Goal: Information Seeking & Learning: Learn about a topic

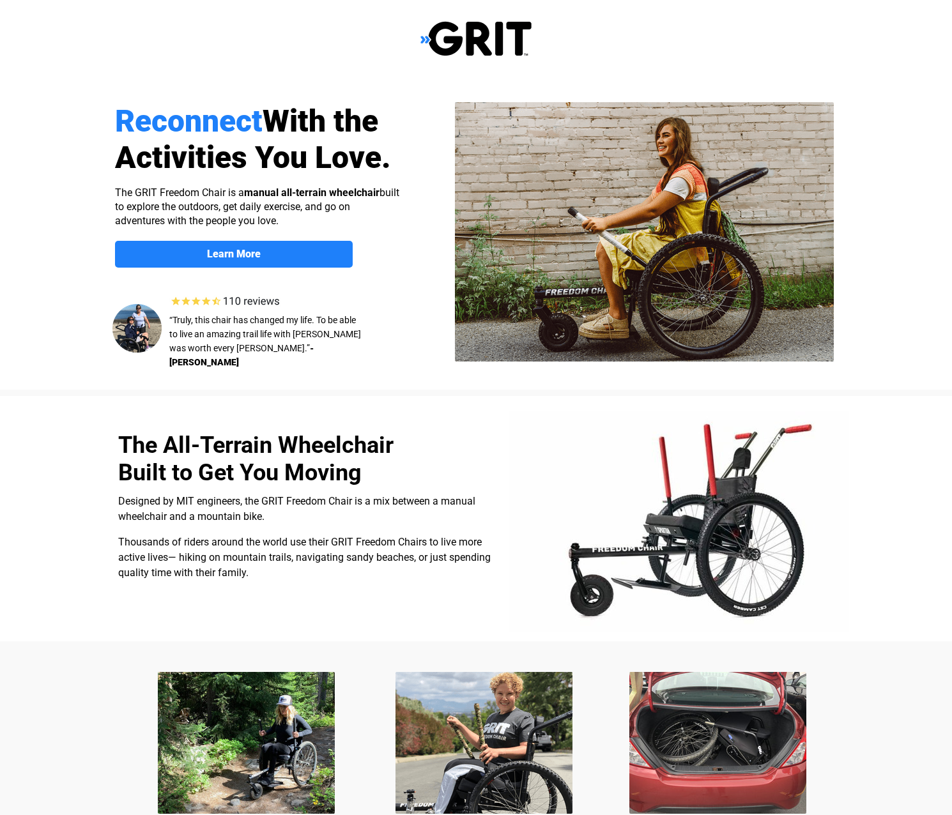
select select "US"
click at [225, 249] on strong "Learn More" at bounding box center [234, 254] width 54 height 12
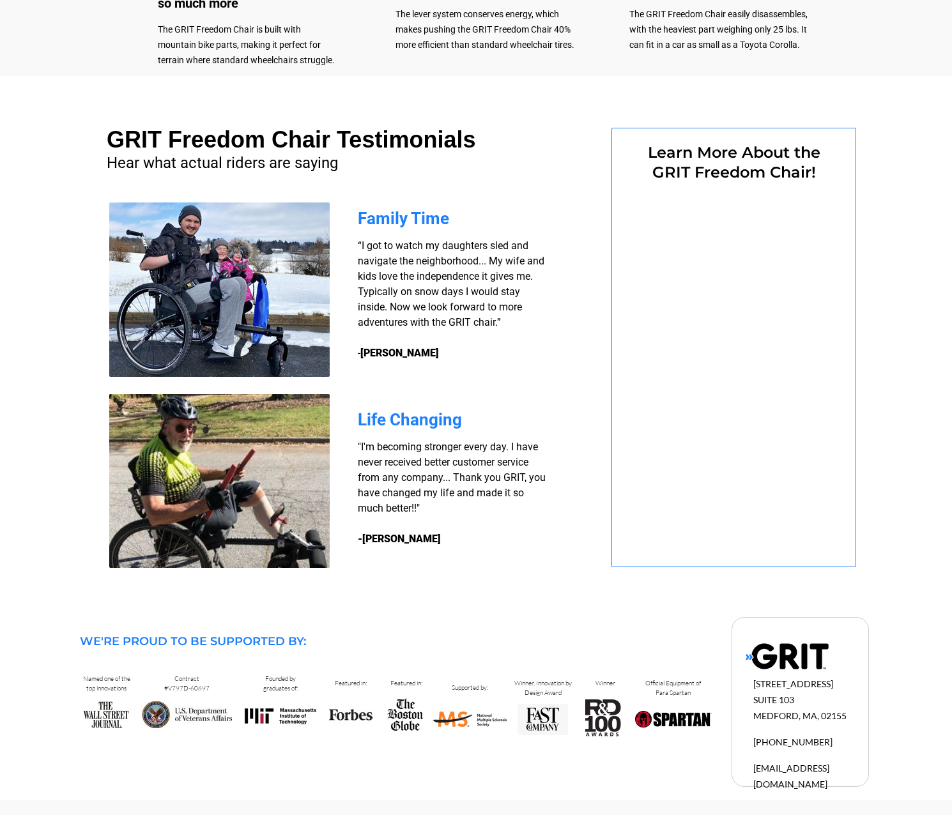
select select "US"
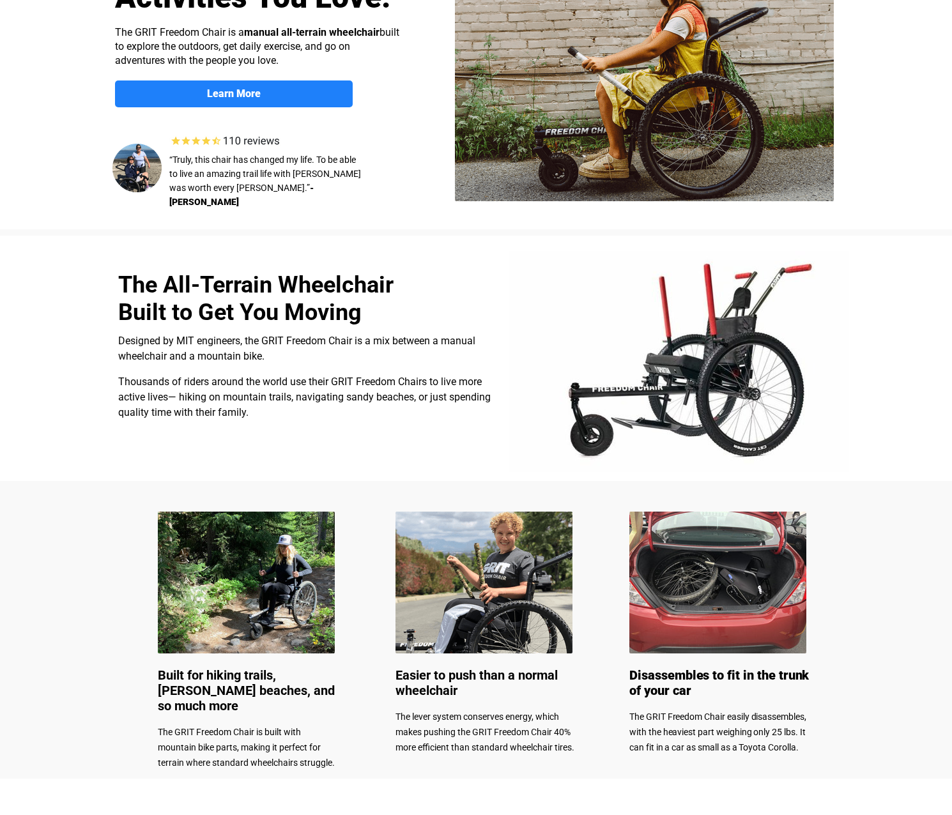
scroll to position [0, 0]
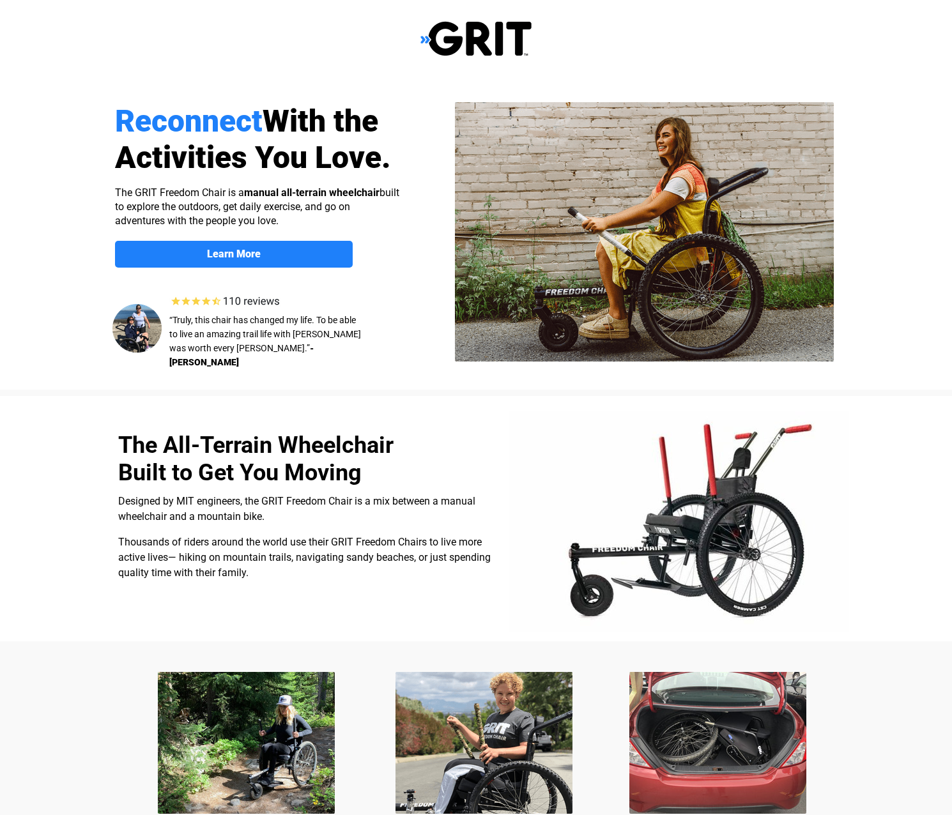
click at [463, 49] on img at bounding box center [475, 38] width 111 height 36
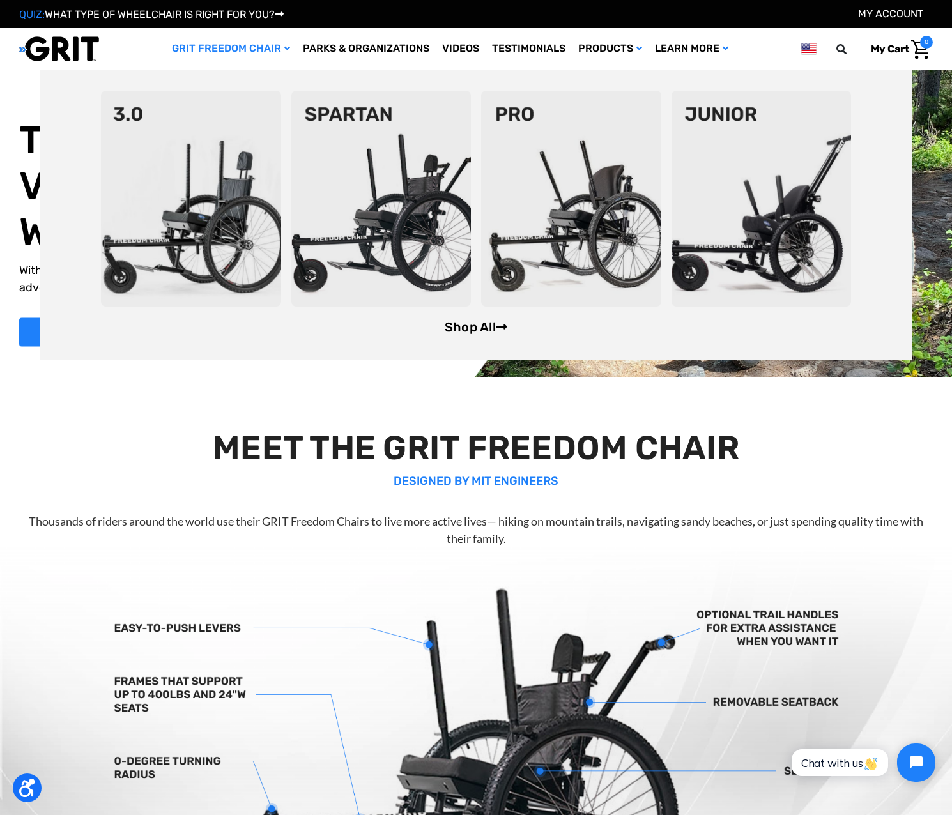
click at [477, 326] on link "Shop All" at bounding box center [476, 327] width 63 height 15
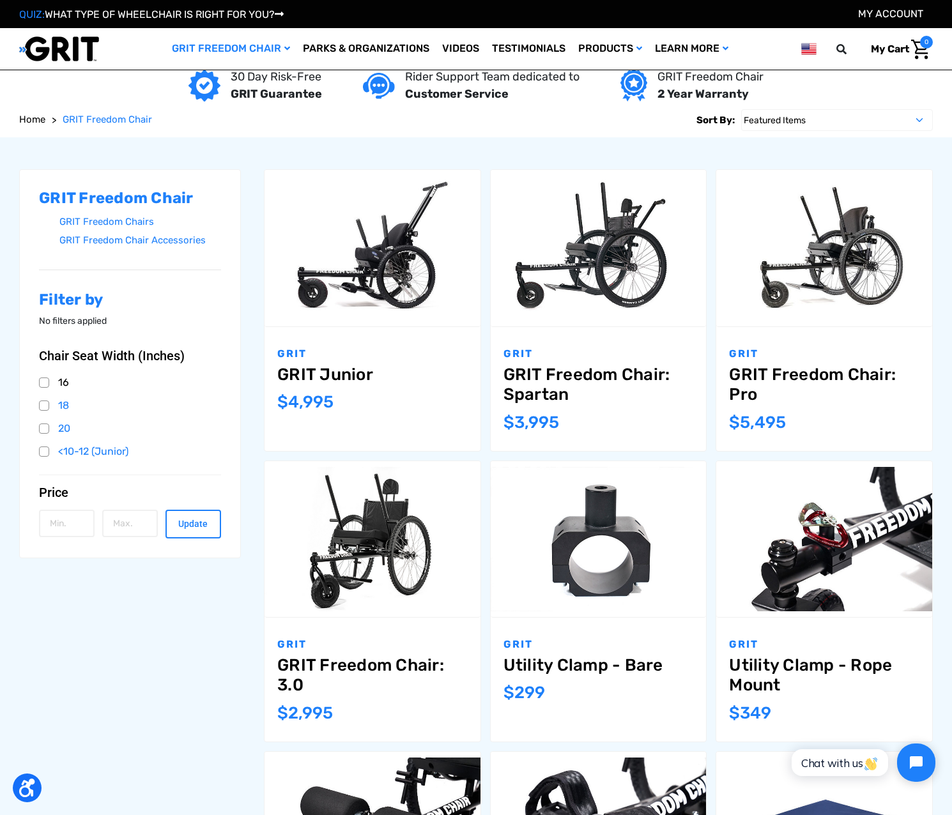
scroll to position [192, 0]
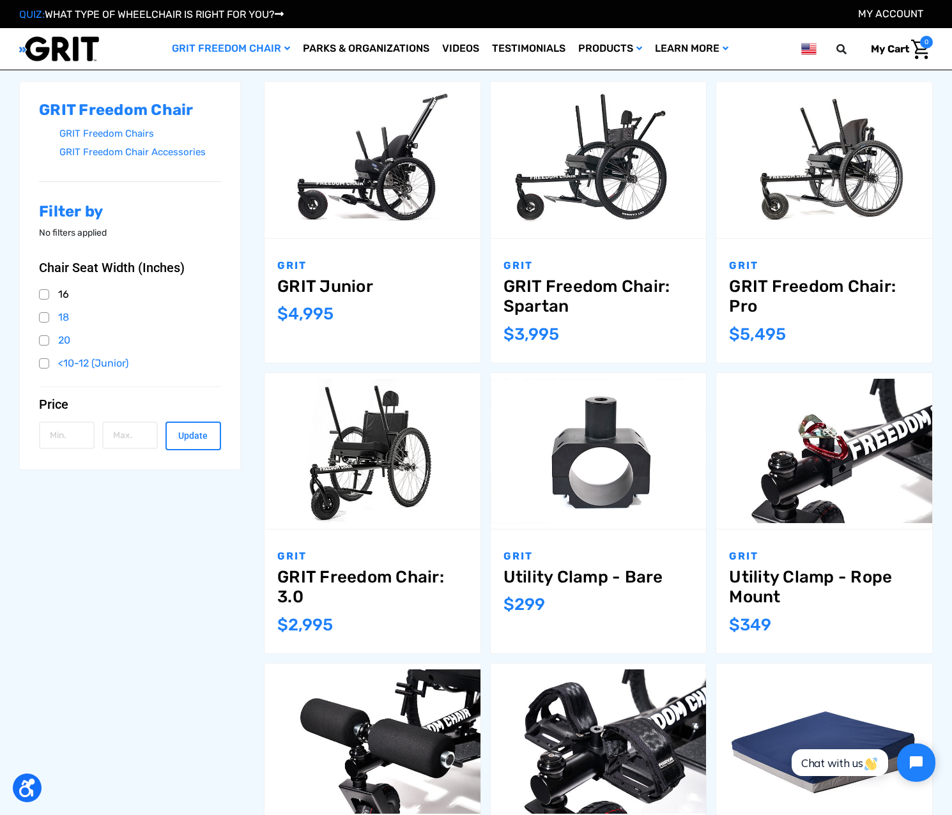
click at [46, 295] on link "16" at bounding box center [130, 294] width 182 height 19
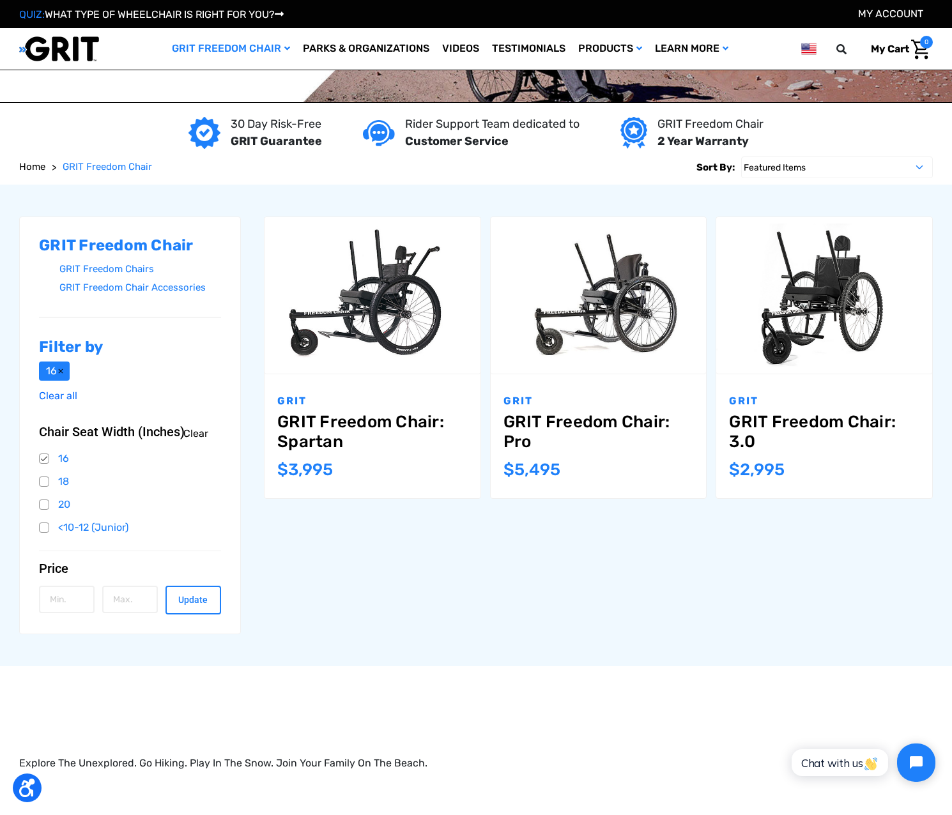
scroll to position [192, 0]
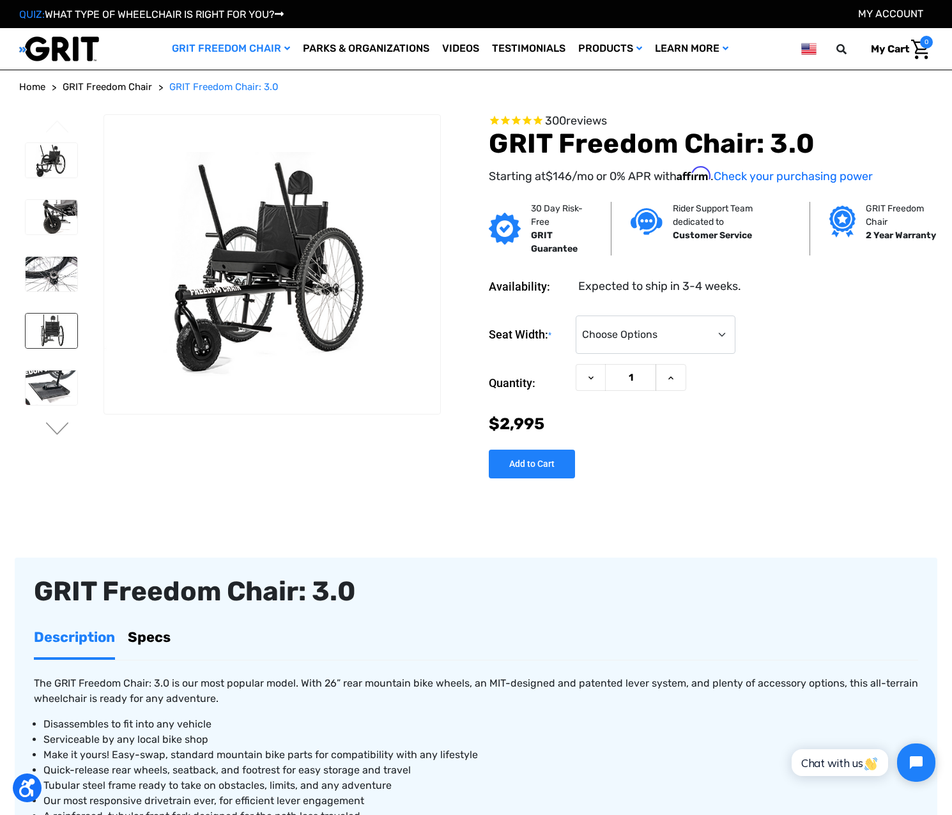
click at [51, 334] on img at bounding box center [52, 331] width 52 height 35
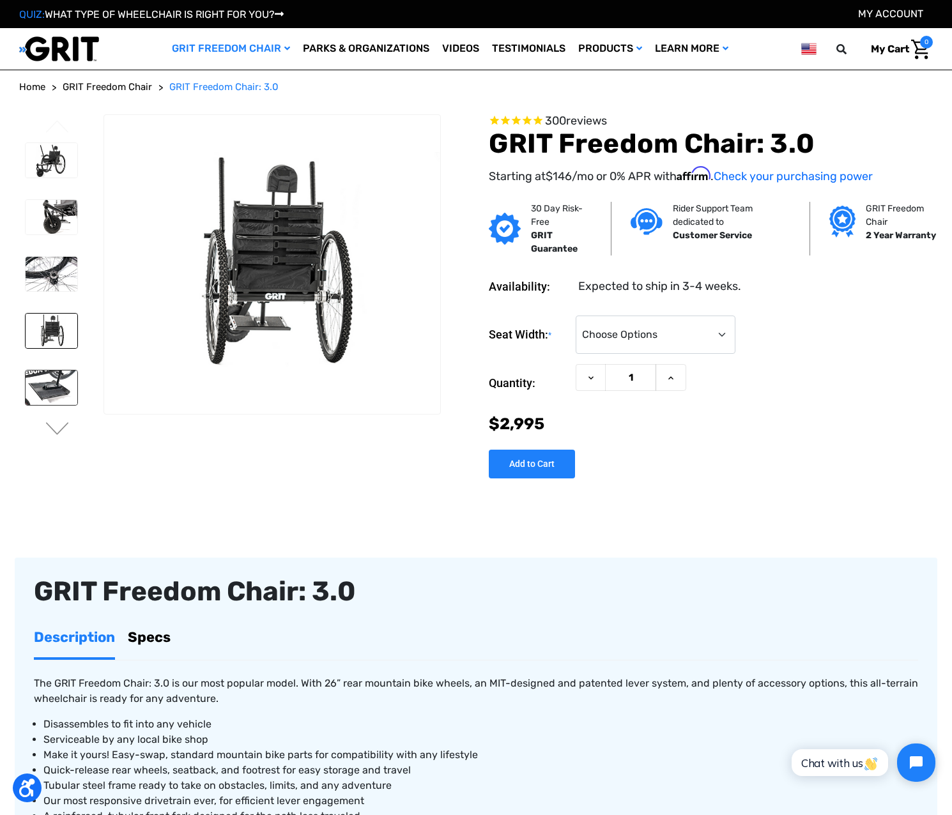
click at [45, 385] on img at bounding box center [52, 388] width 52 height 35
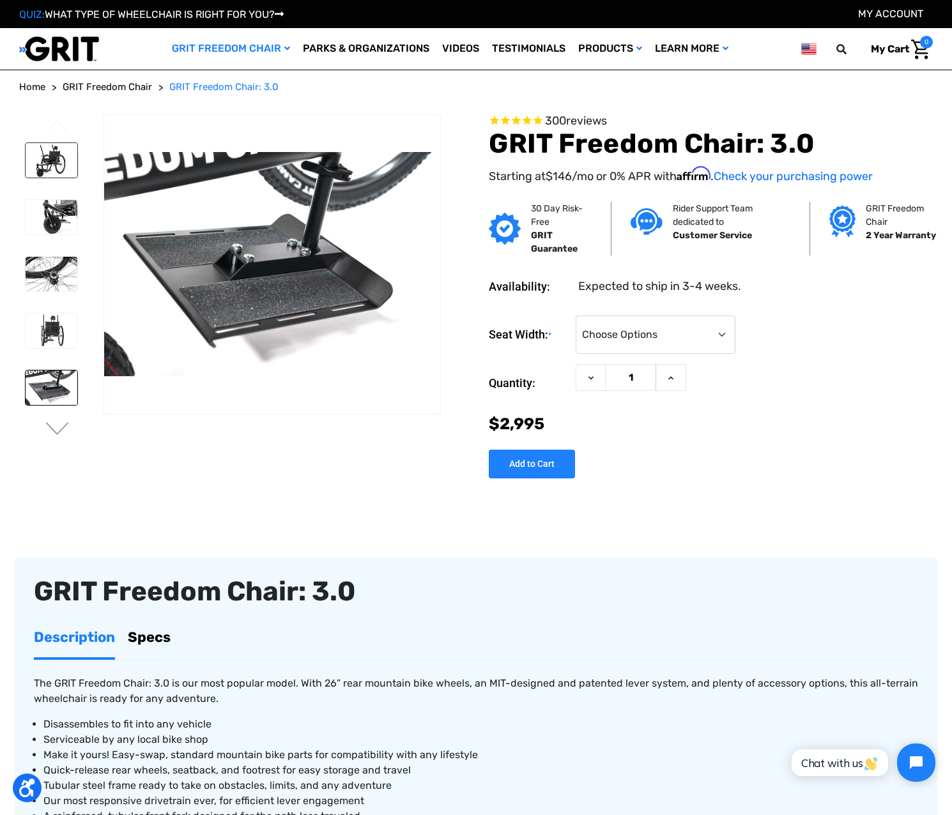
click at [56, 162] on img at bounding box center [52, 160] width 52 height 35
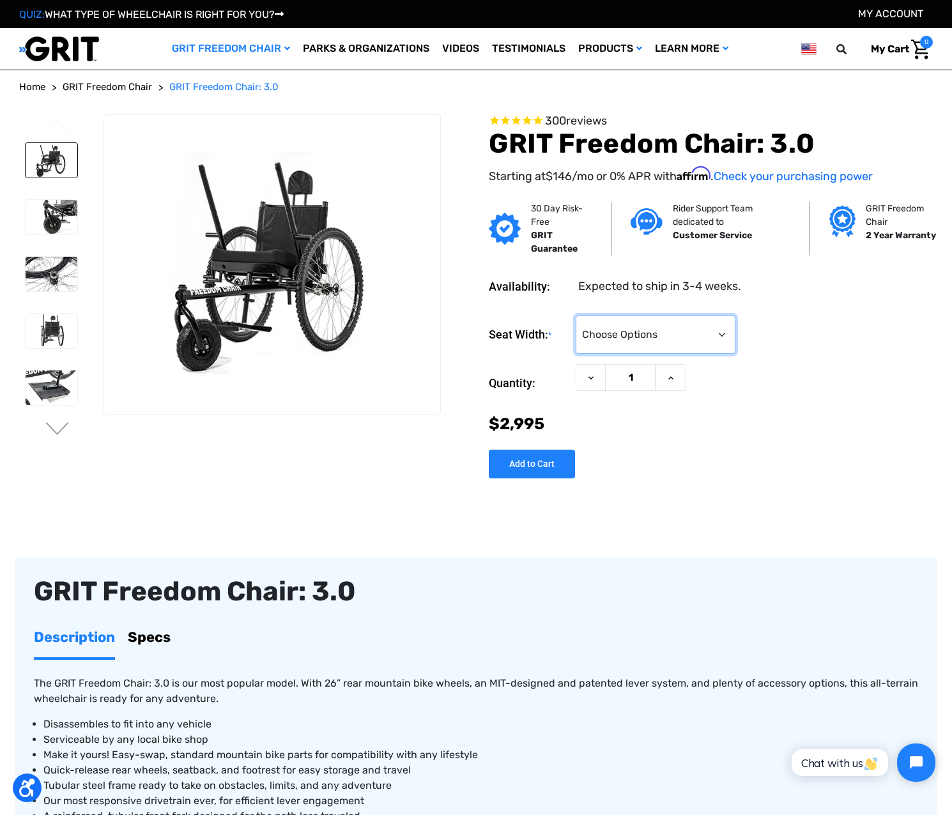
click at [721, 334] on select "Choose Options 16" 18" 20"" at bounding box center [656, 335] width 160 height 38
select select "324"
click at [576, 316] on select "Choose Options 16" 18" 20"" at bounding box center [656, 335] width 160 height 38
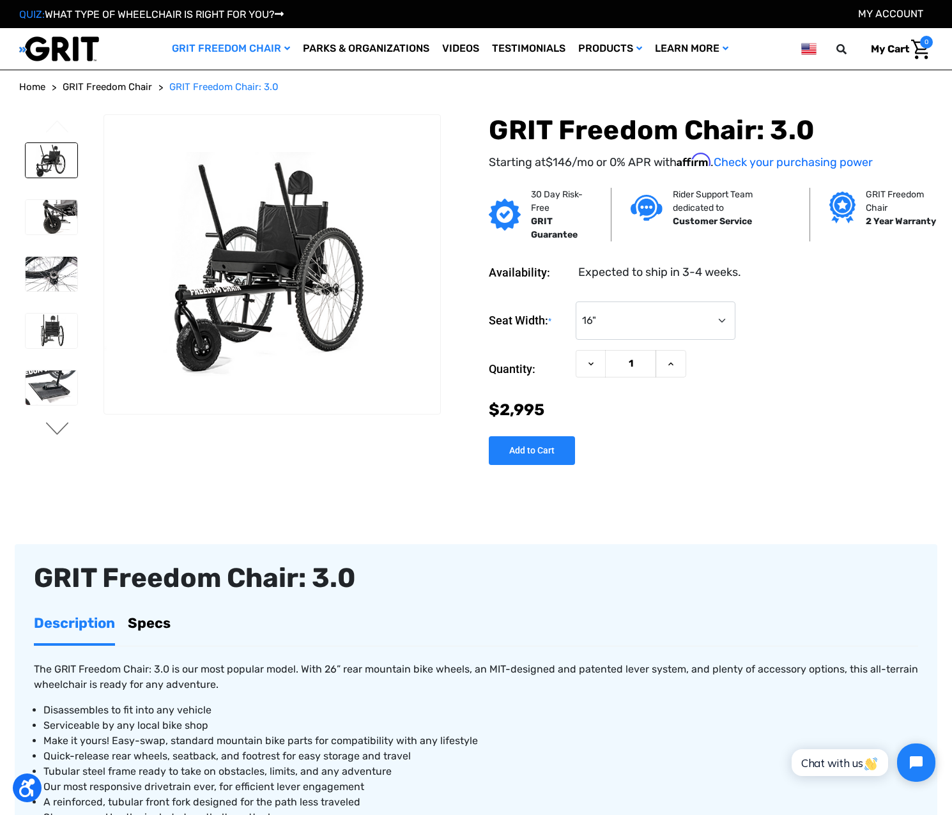
click at [50, 428] on button "Next" at bounding box center [57, 429] width 27 height 15
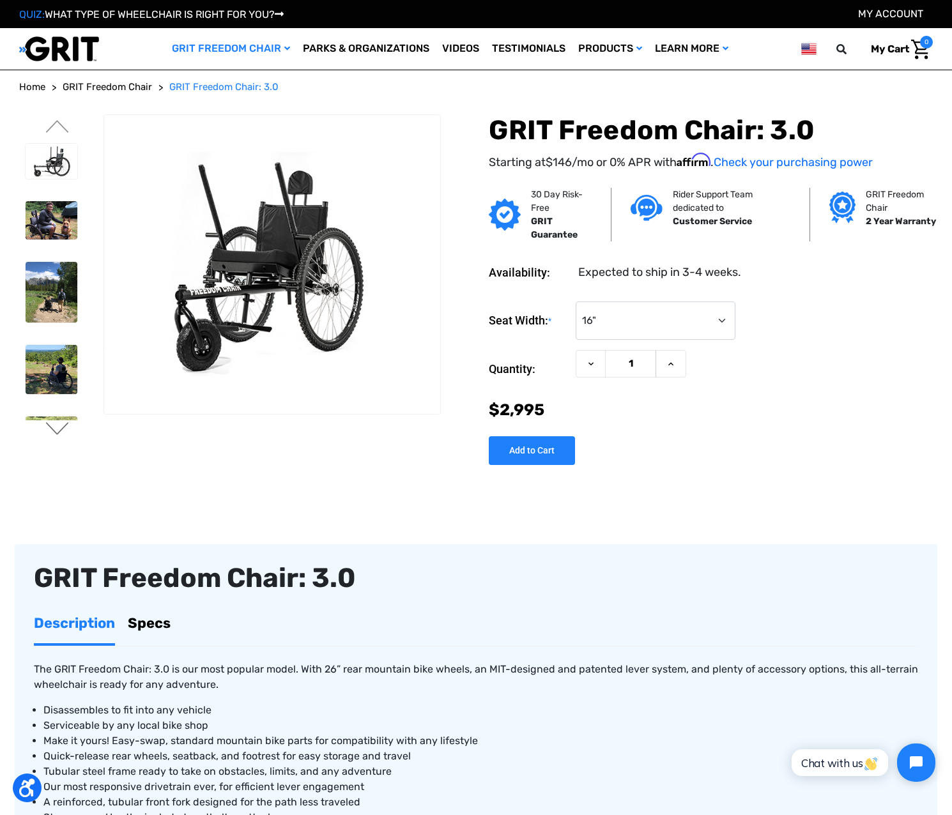
click at [54, 425] on button "Next" at bounding box center [57, 429] width 27 height 15
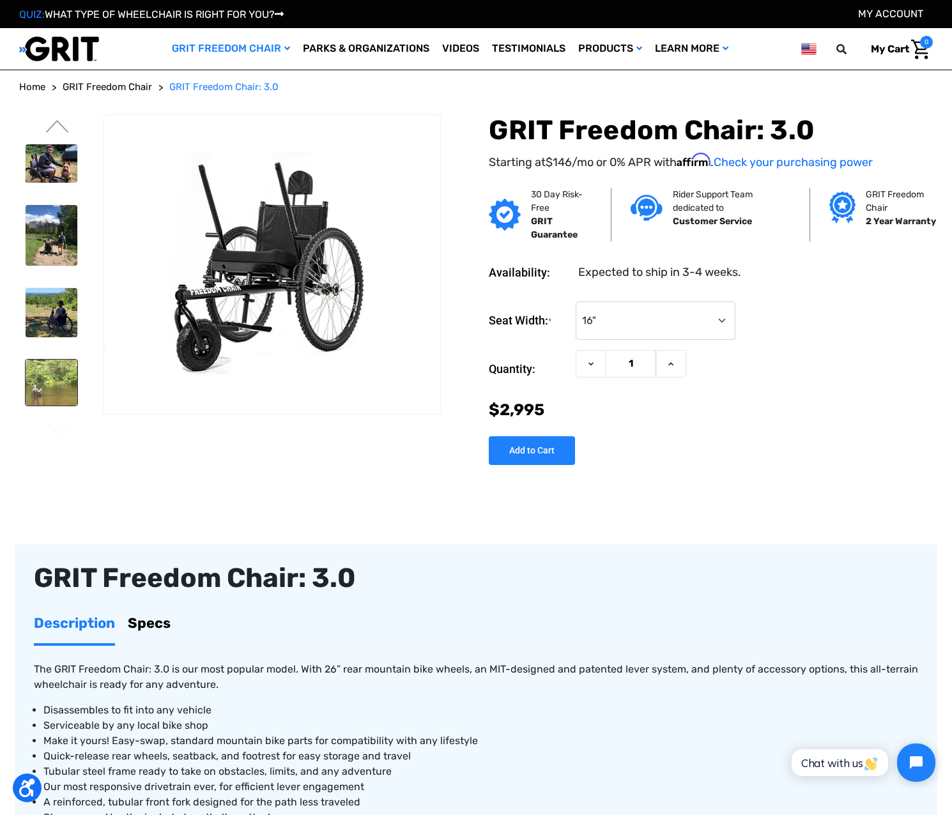
click at [54, 392] on img at bounding box center [52, 383] width 52 height 46
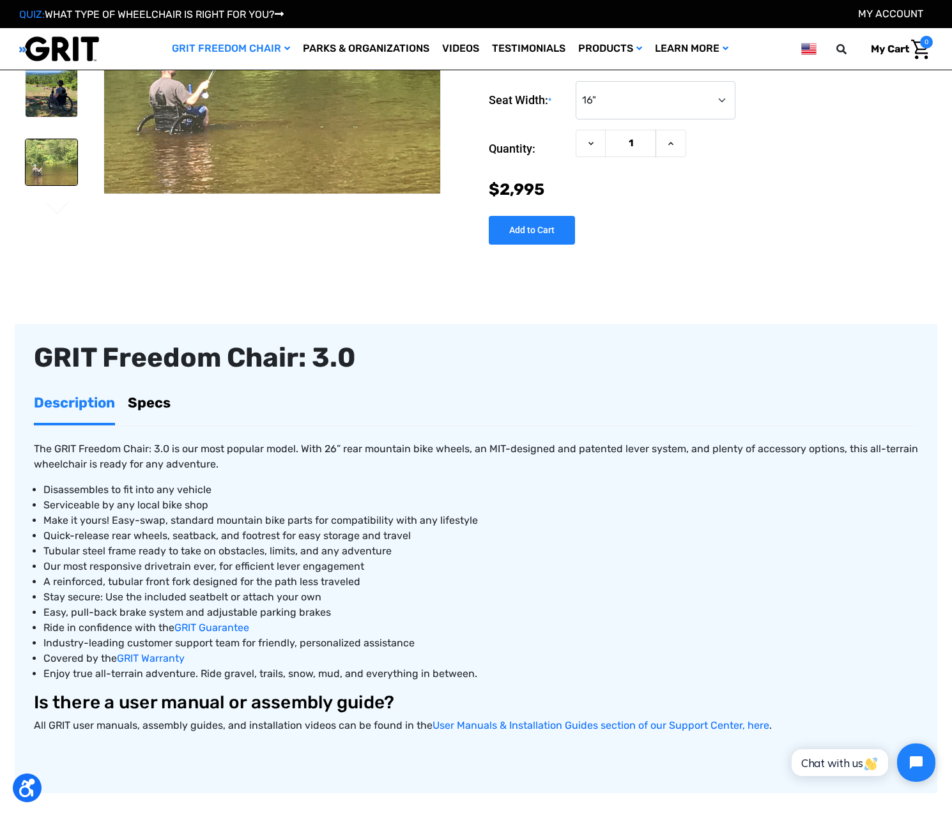
scroll to position [192, 0]
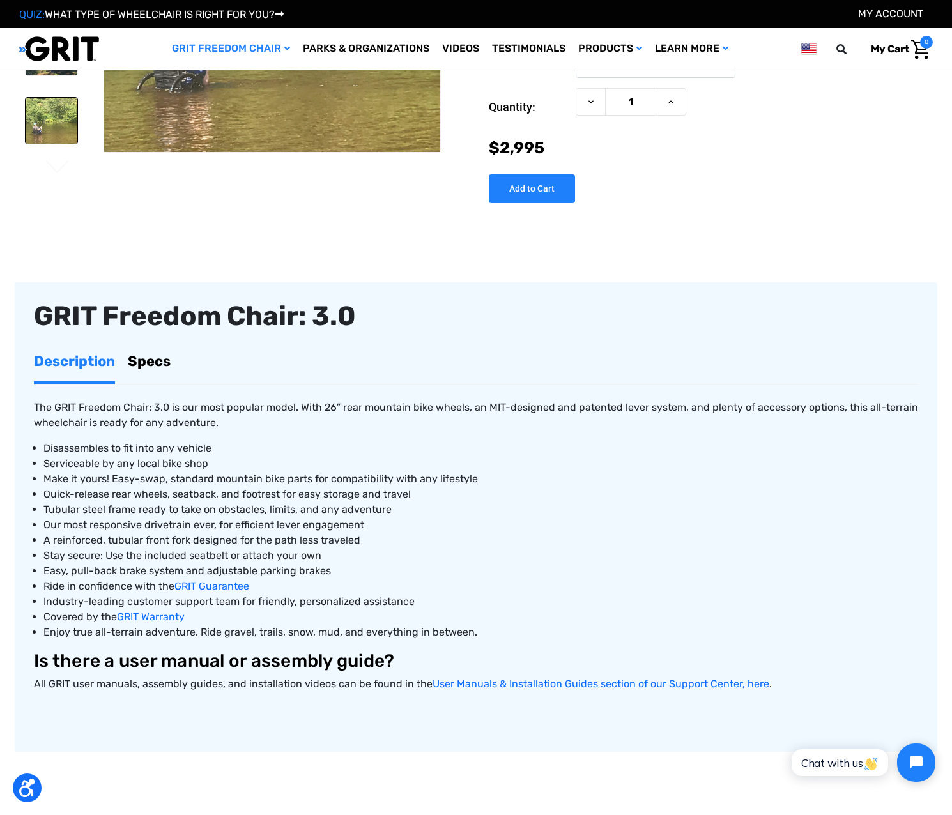
click at [154, 357] on link "Specs" at bounding box center [149, 361] width 43 height 40
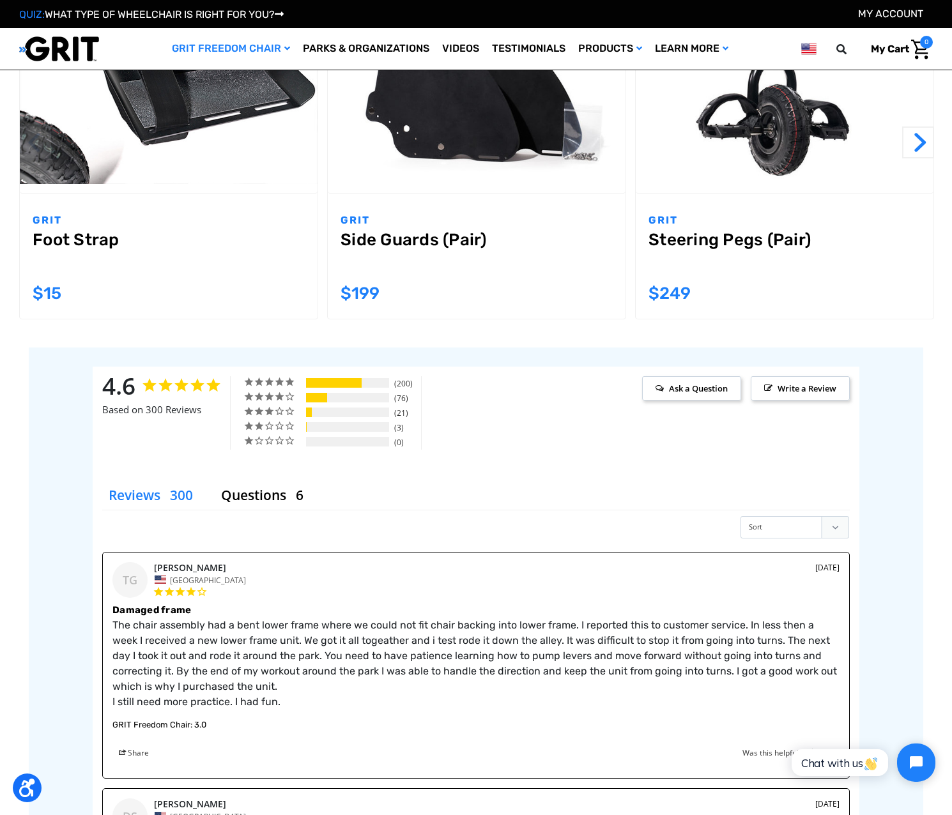
scroll to position [895, 0]
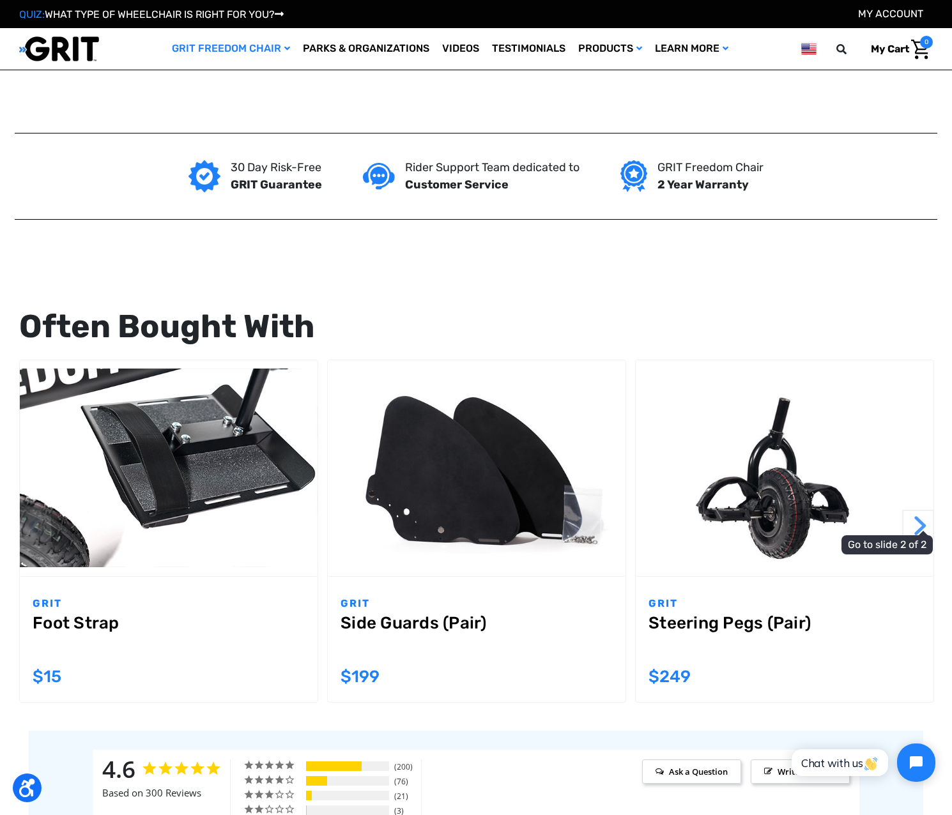
click at [923, 530] on button "Next" at bounding box center [918, 526] width 32 height 32
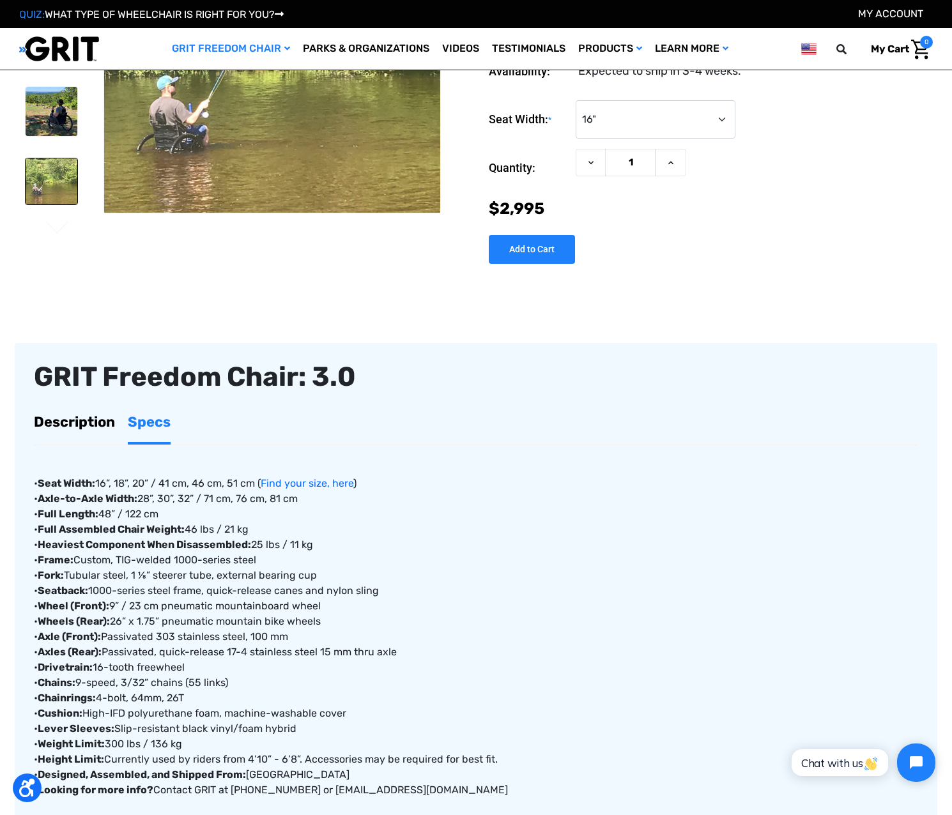
scroll to position [0, 0]
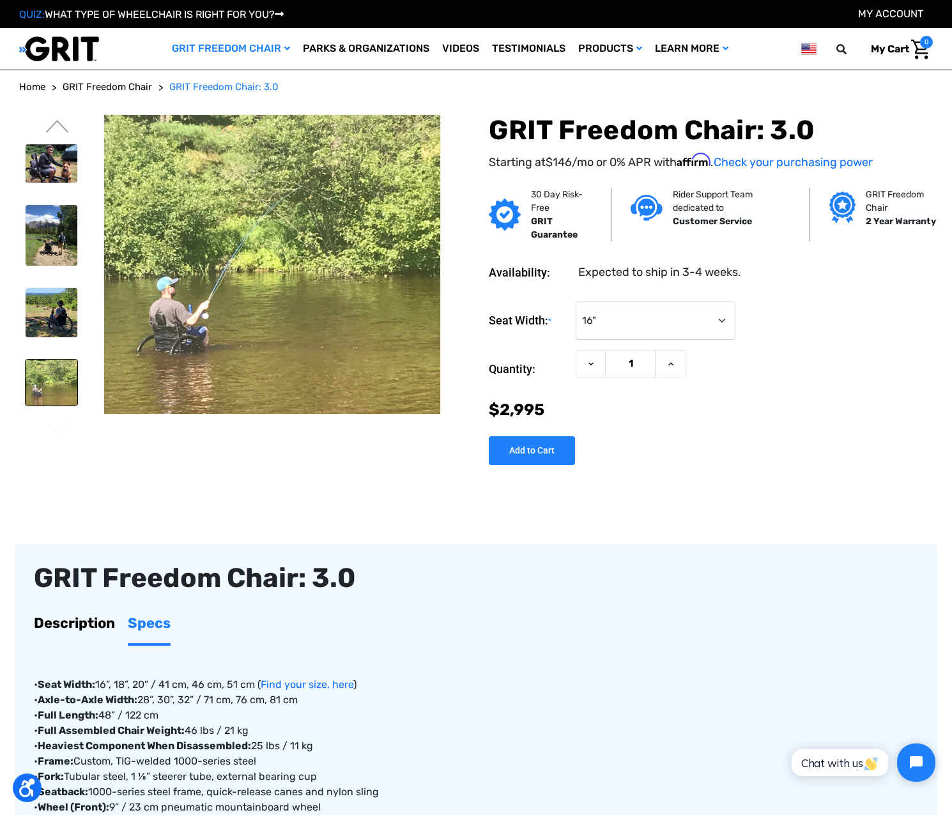
click at [50, 378] on img at bounding box center [52, 383] width 52 height 46
click at [49, 321] on img at bounding box center [52, 312] width 52 height 49
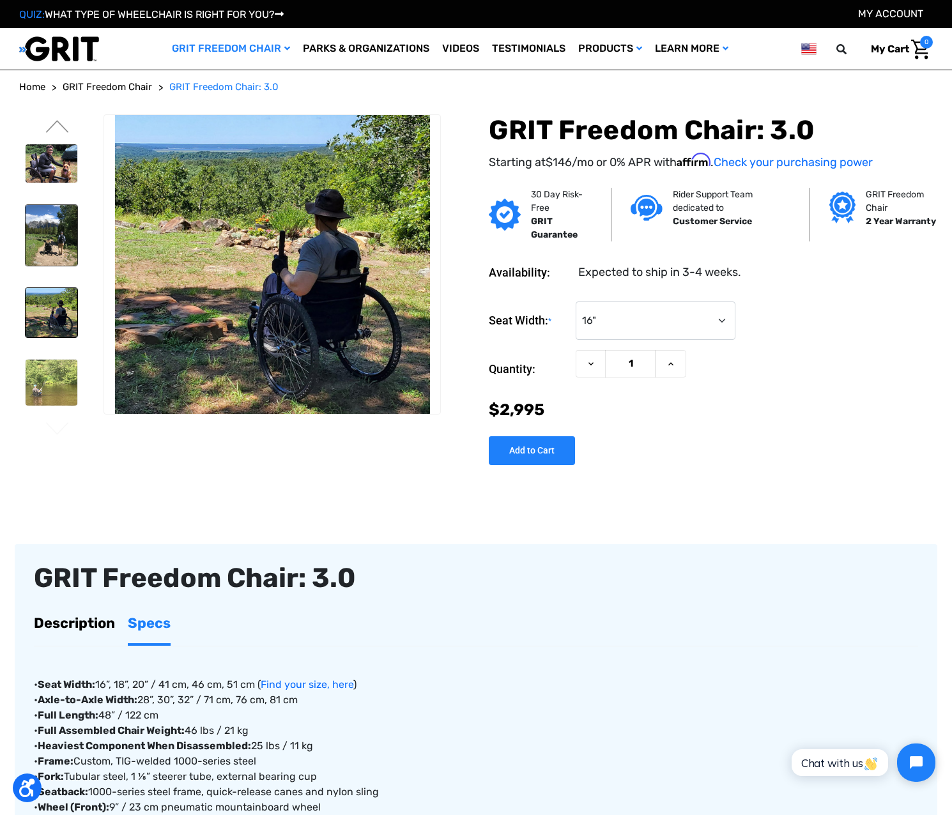
click at [56, 227] on img at bounding box center [52, 235] width 52 height 61
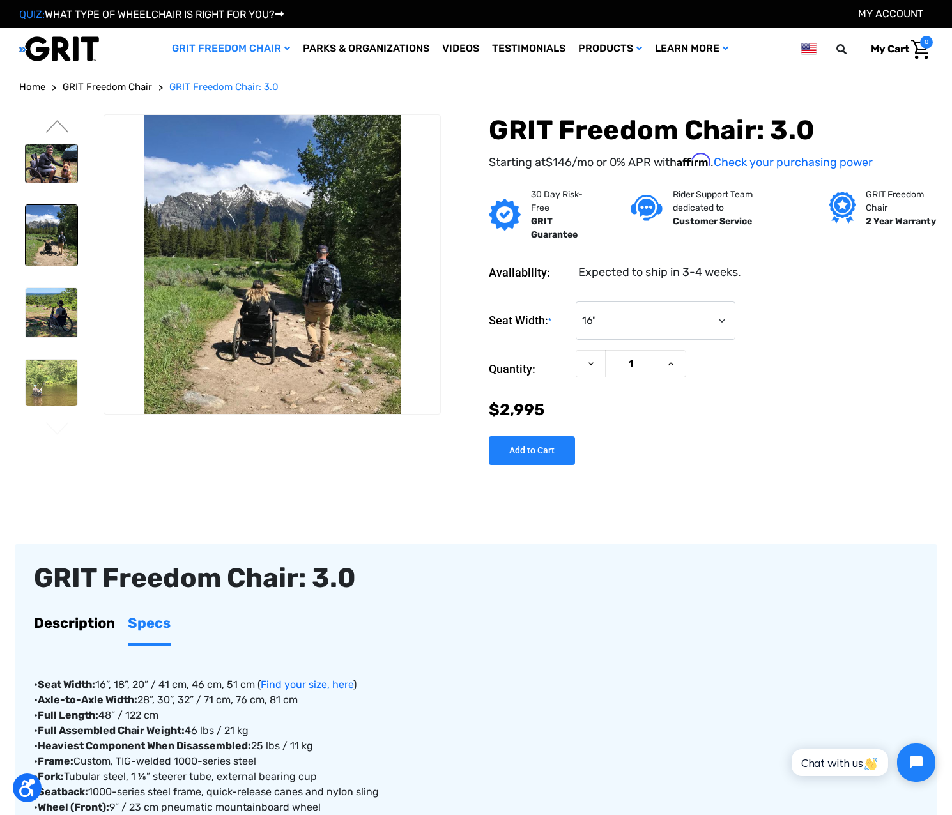
click at [53, 167] on img at bounding box center [52, 163] width 52 height 39
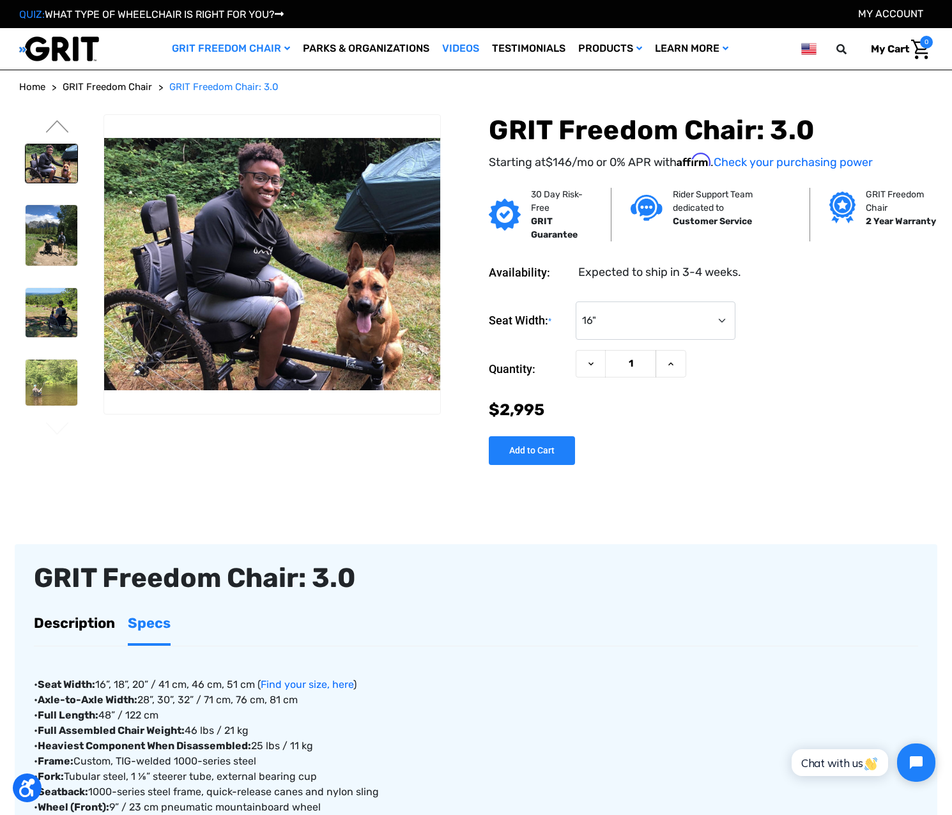
click at [459, 46] on link "Videos" at bounding box center [461, 49] width 50 height 42
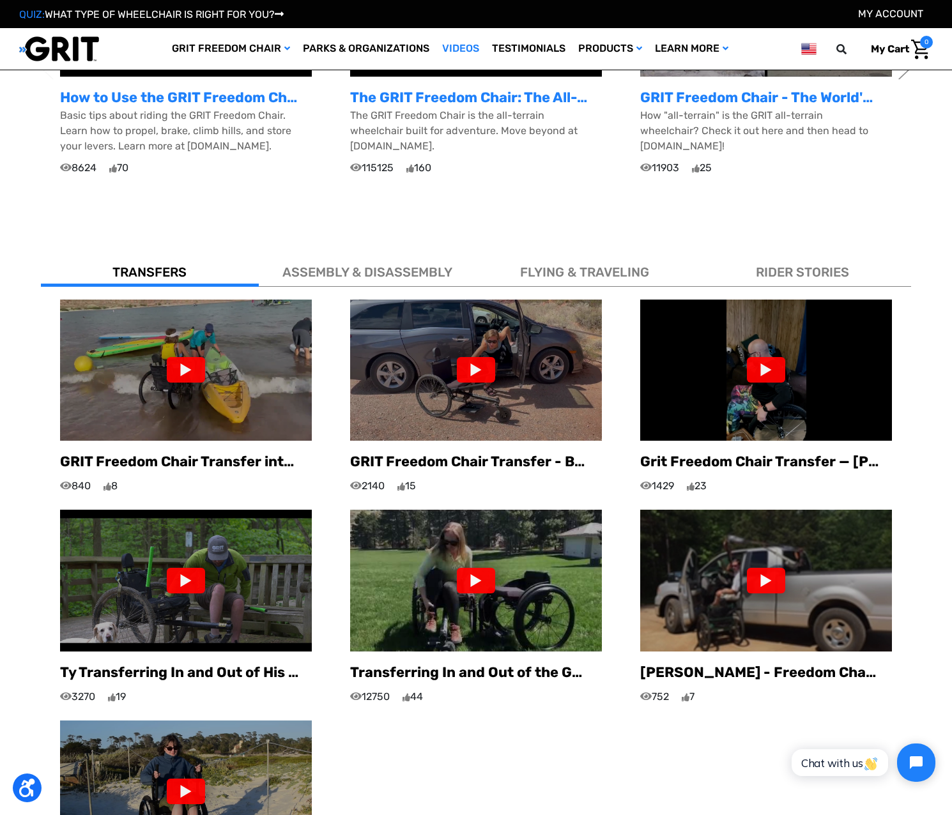
scroll to position [639, 0]
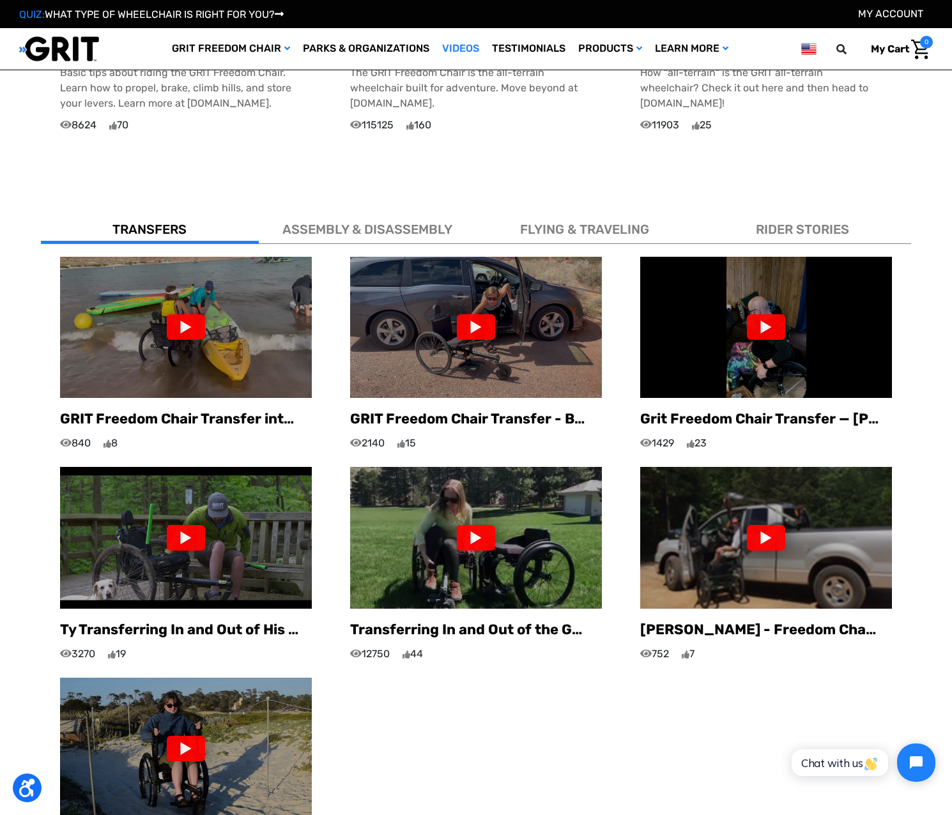
click at [477, 314] on div at bounding box center [476, 327] width 38 height 26
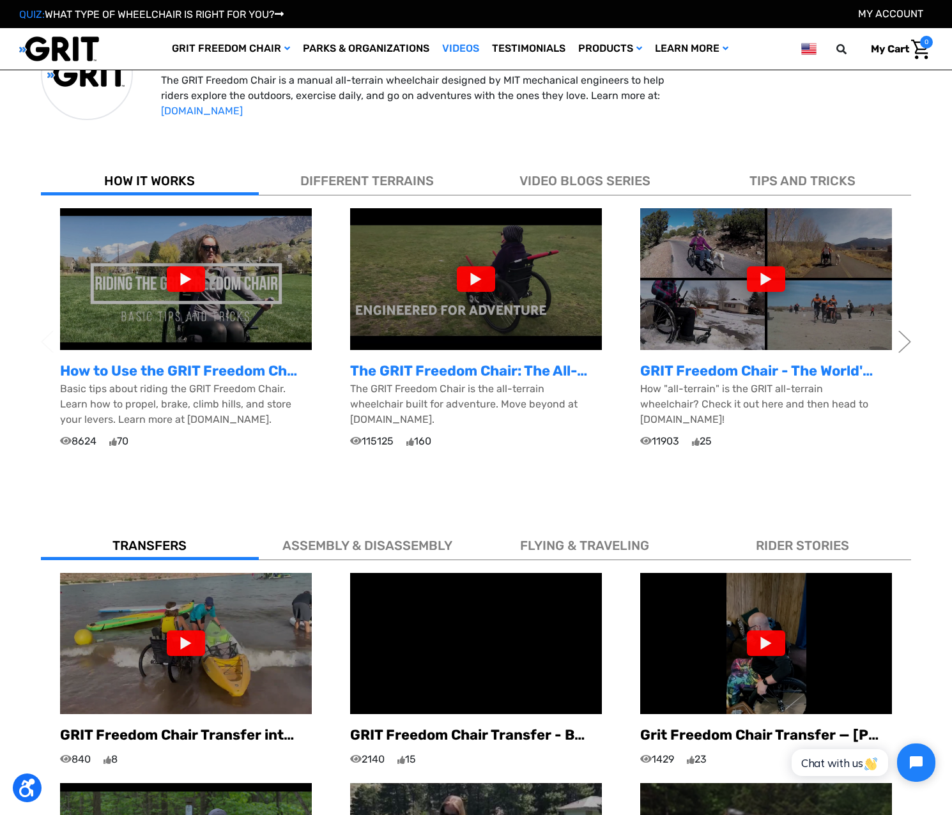
scroll to position [230, 0]
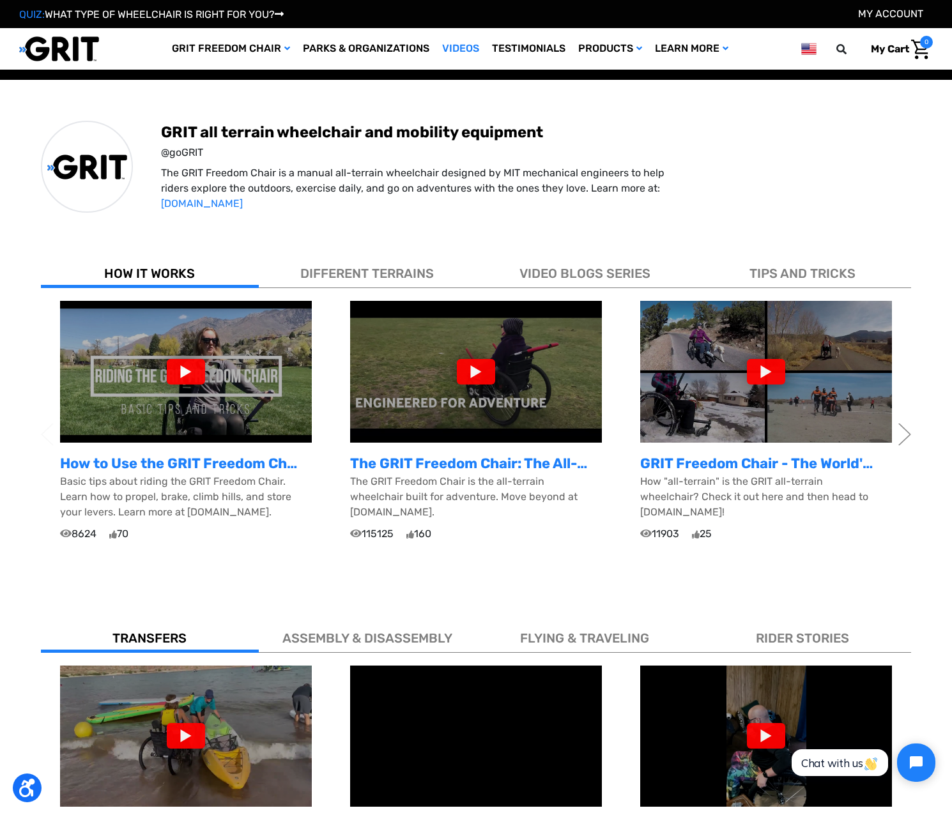
click at [753, 365] on div at bounding box center [766, 372] width 38 height 26
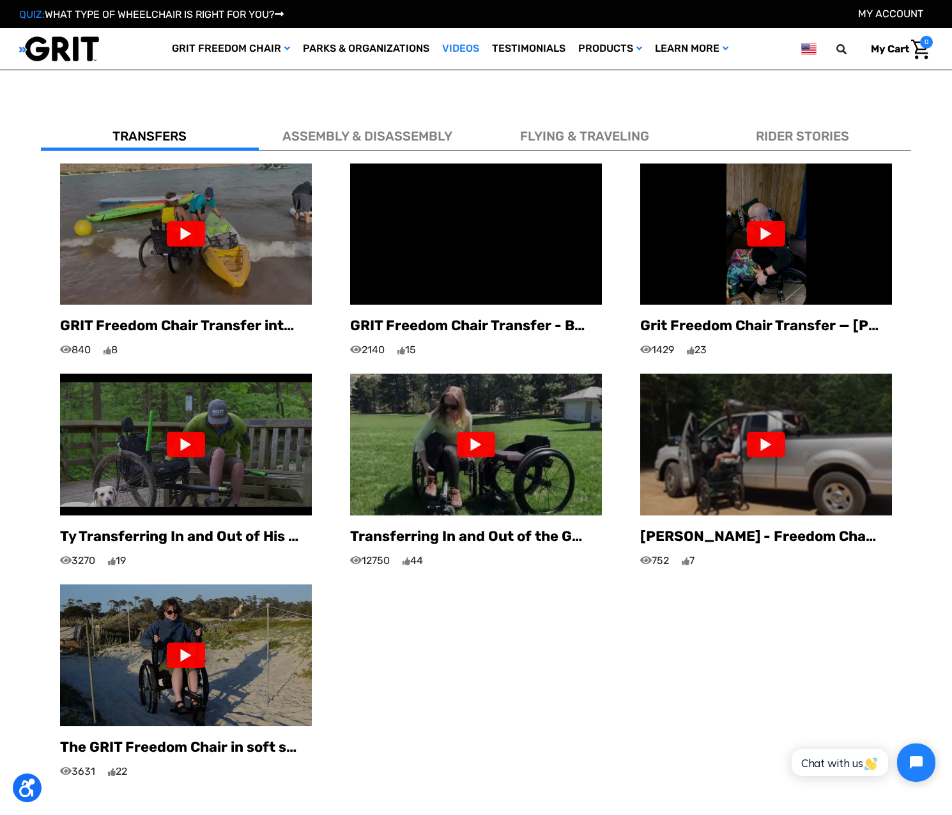
scroll to position [805, 0]
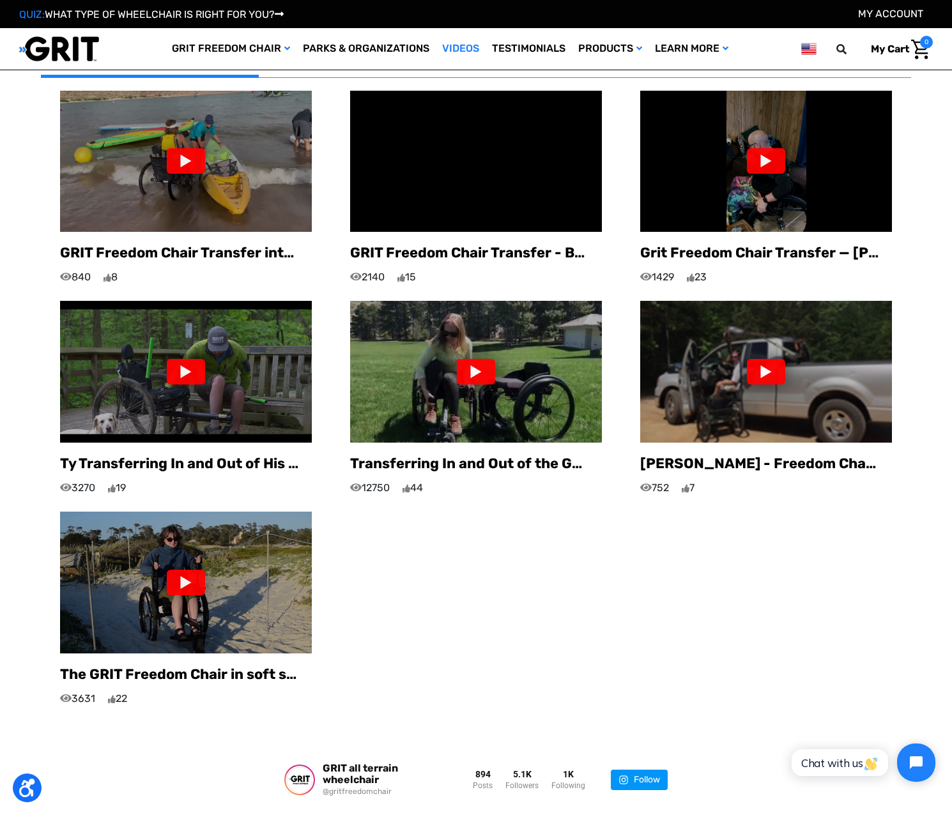
click at [774, 359] on div at bounding box center [766, 372] width 38 height 26
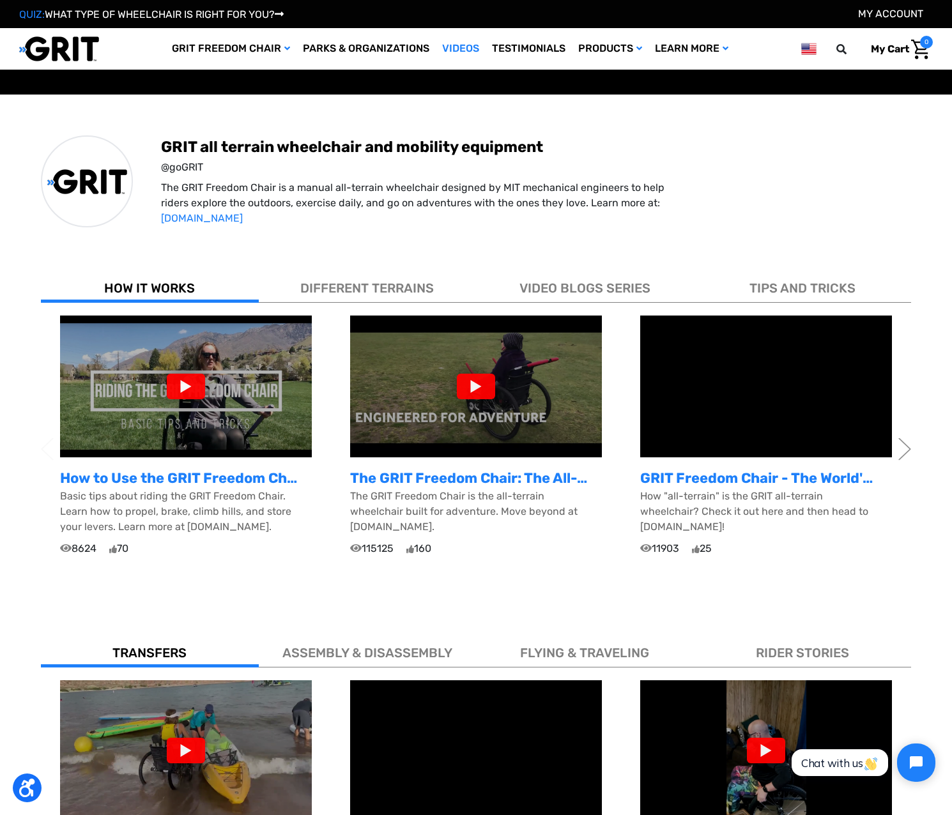
scroll to position [0, 0]
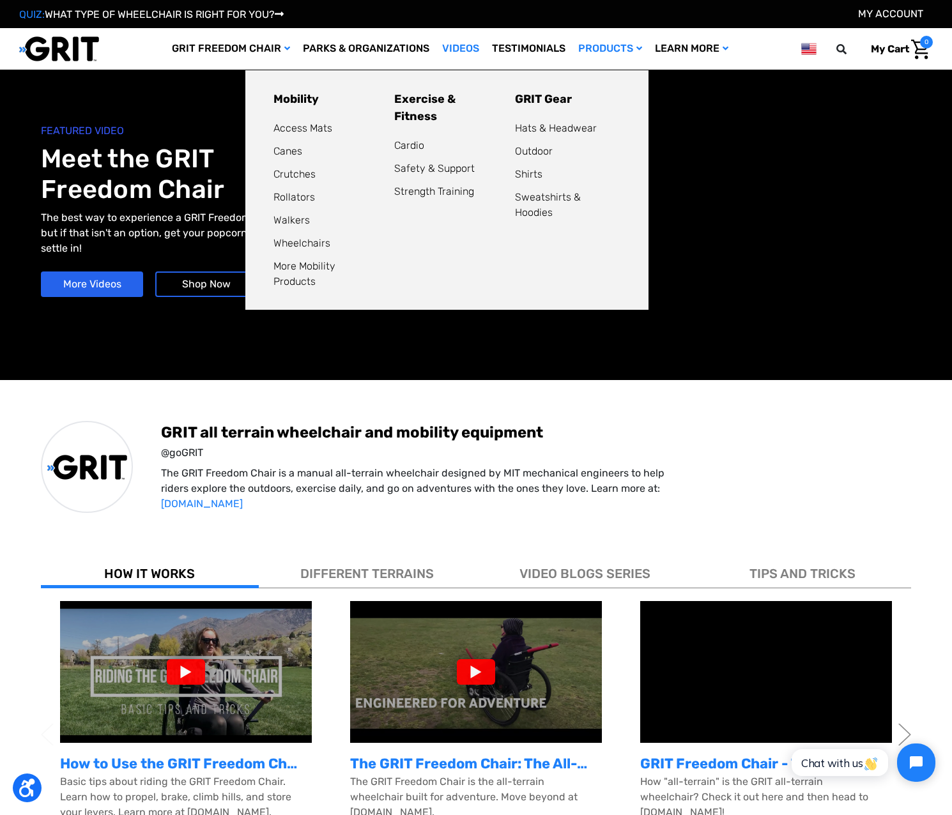
click at [613, 47] on link "Products" at bounding box center [610, 49] width 77 height 42
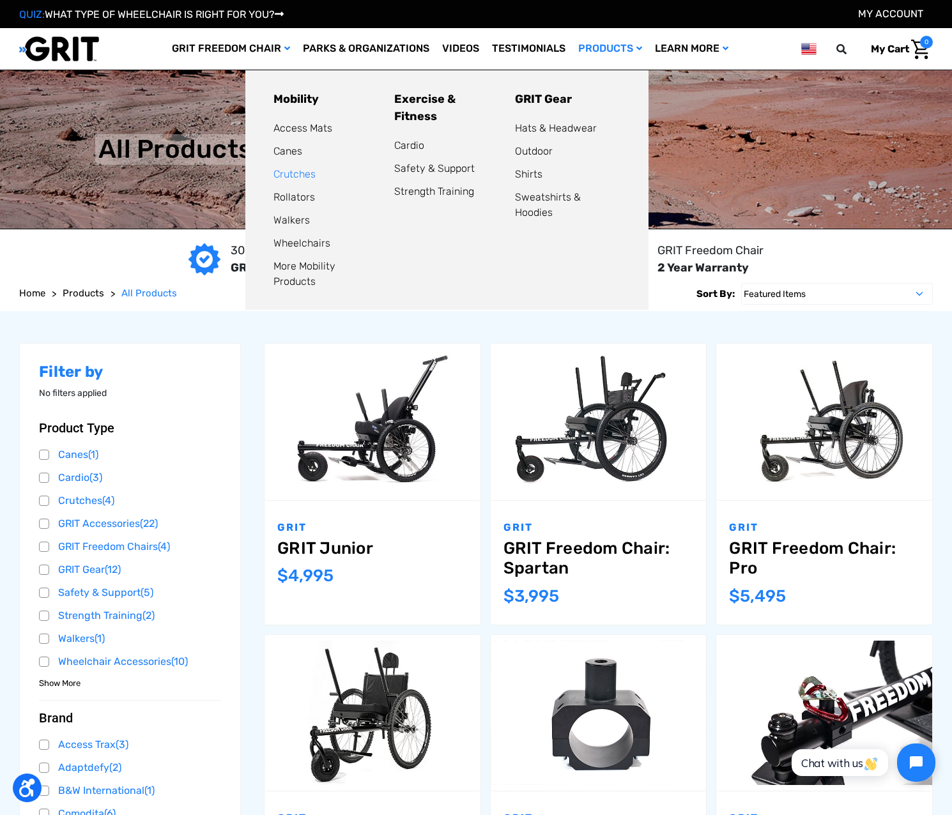
click at [291, 174] on link "Crutches" at bounding box center [295, 174] width 42 height 12
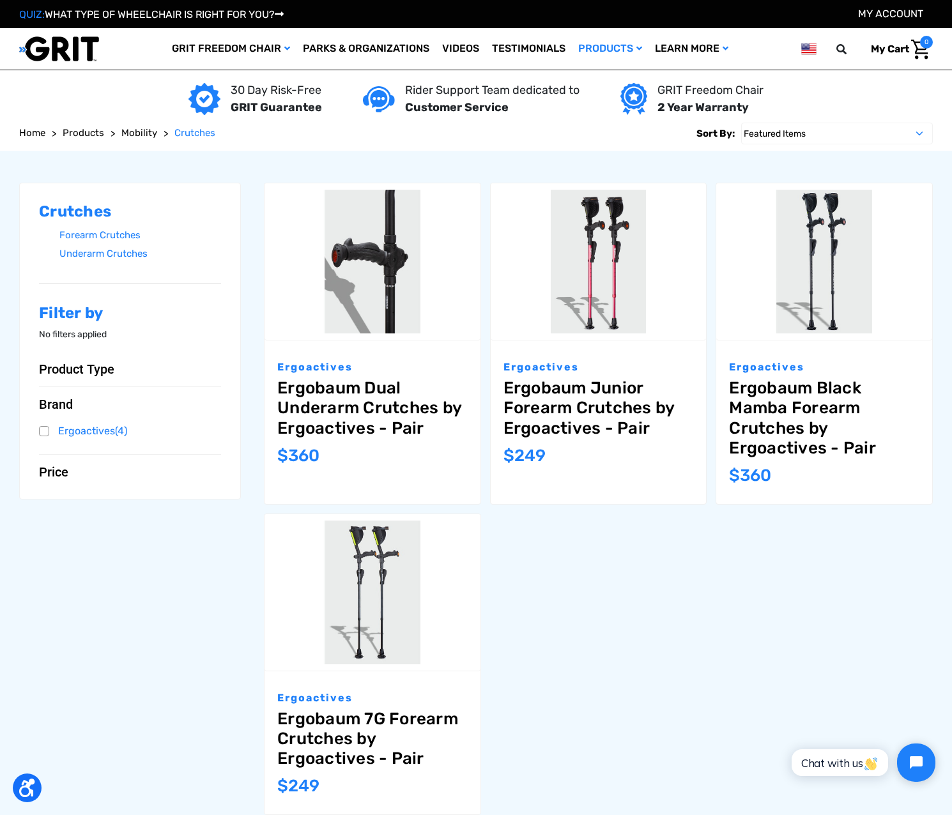
scroll to position [256, 0]
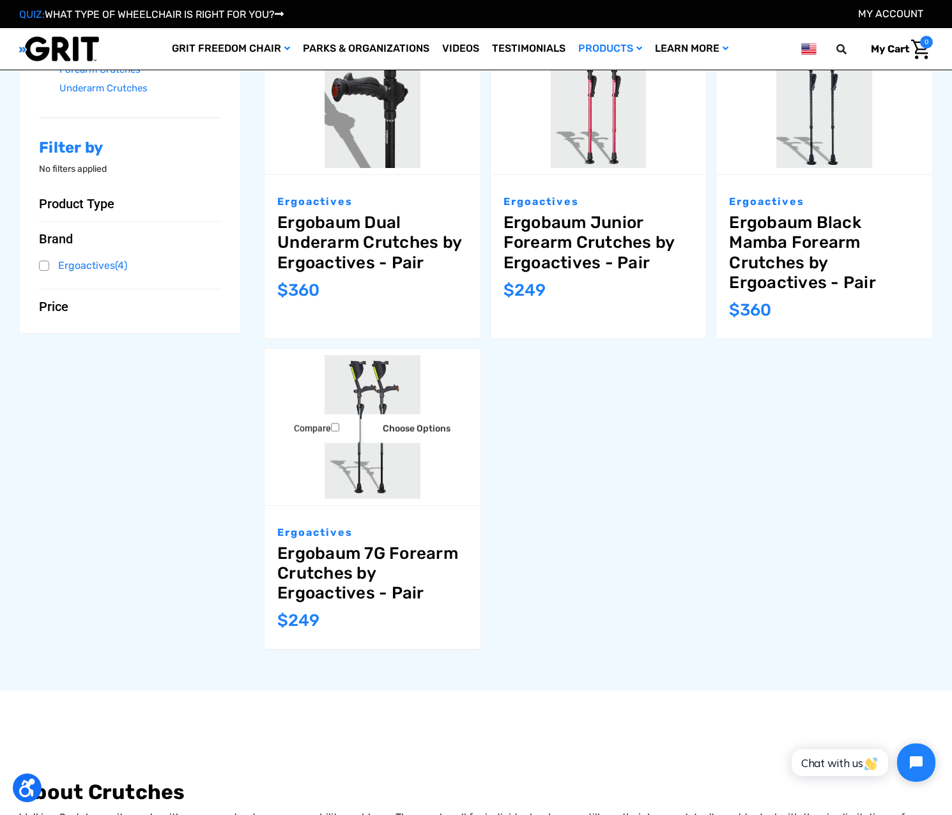
click at [335, 562] on link "Ergobaum 7G Forearm Crutches by Ergoactives - Pair" at bounding box center [372, 574] width 190 height 60
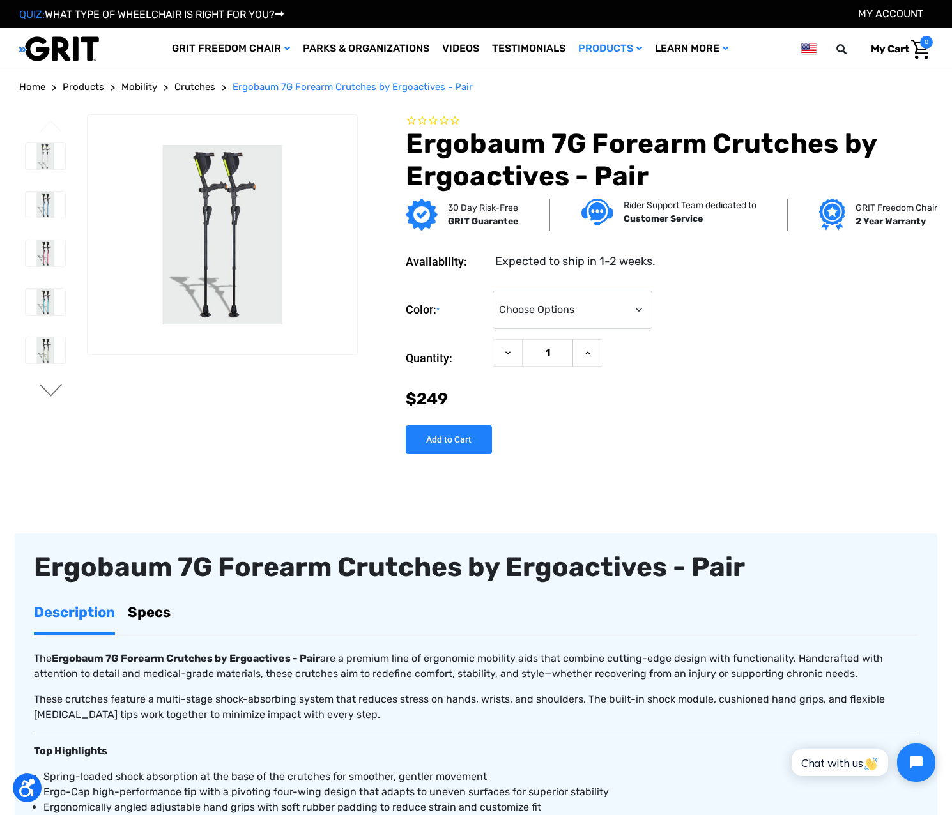
click at [49, 389] on button "Next" at bounding box center [51, 391] width 27 height 15
click at [42, 259] on img at bounding box center [46, 254] width 40 height 26
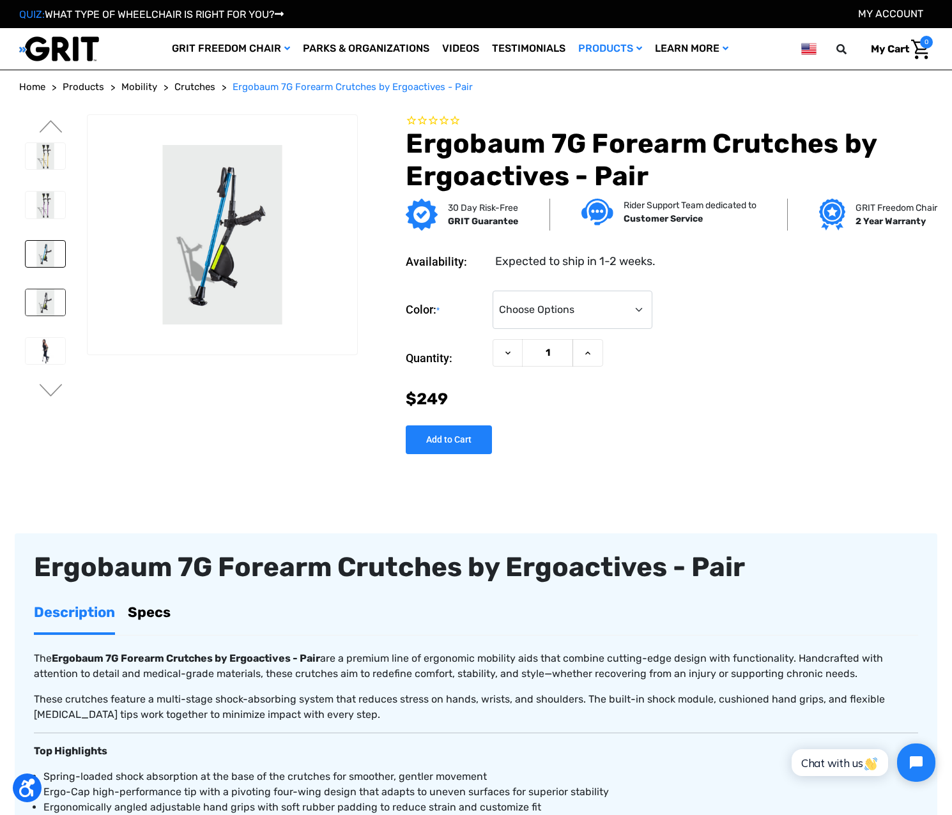
click at [54, 296] on img at bounding box center [46, 302] width 40 height 26
click at [45, 357] on img at bounding box center [46, 351] width 40 height 26
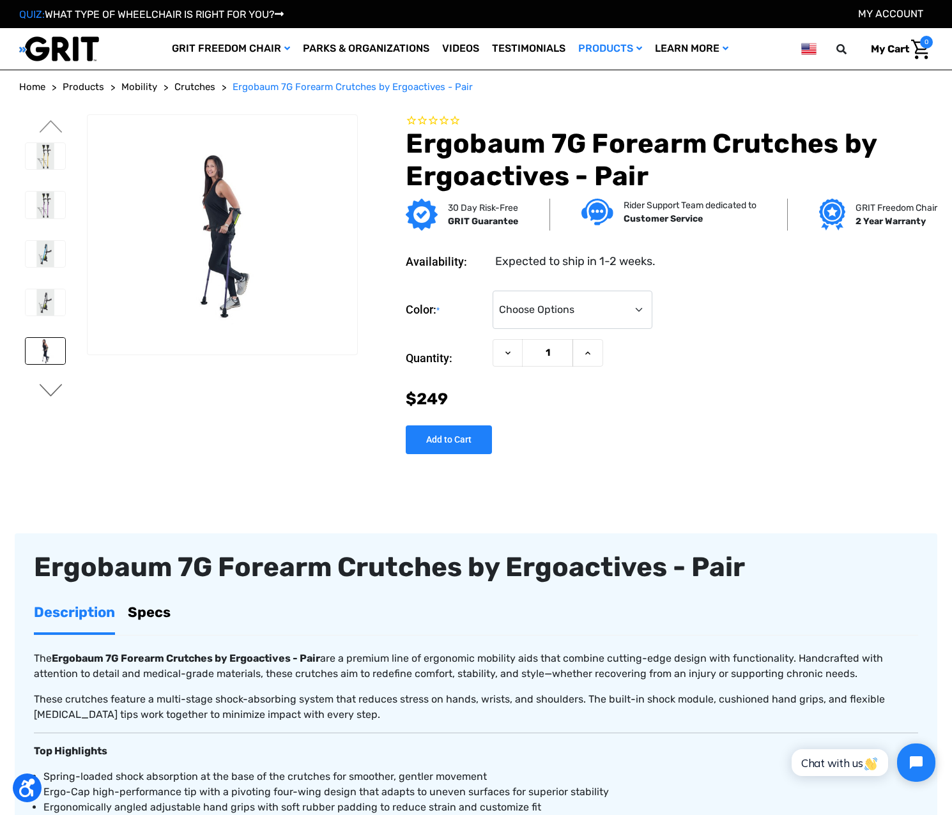
click at [57, 392] on button "Next" at bounding box center [51, 391] width 27 height 15
click at [59, 348] on img at bounding box center [46, 350] width 40 height 26
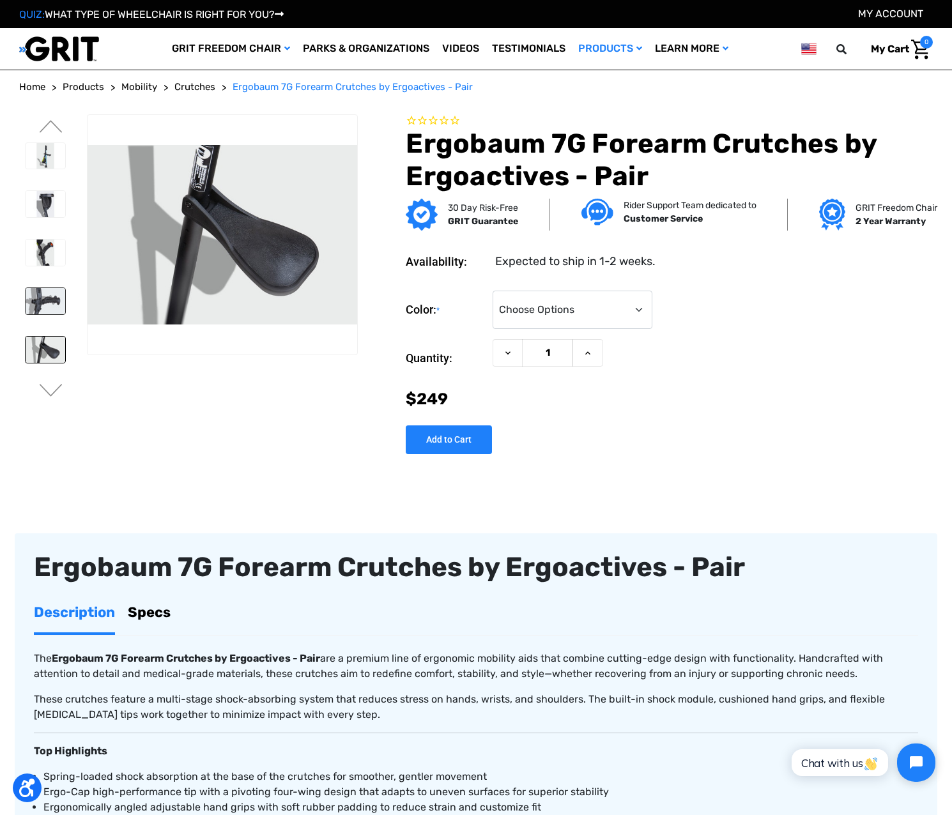
click at [44, 297] on img at bounding box center [46, 301] width 40 height 26
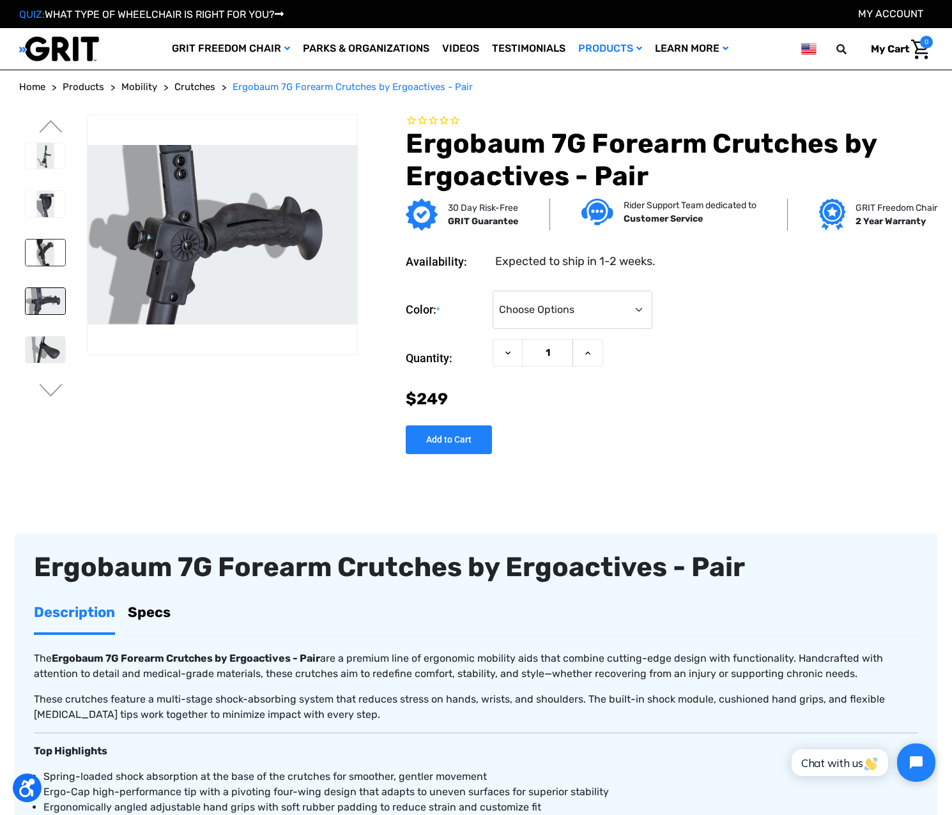
click at [50, 248] on img at bounding box center [46, 253] width 40 height 26
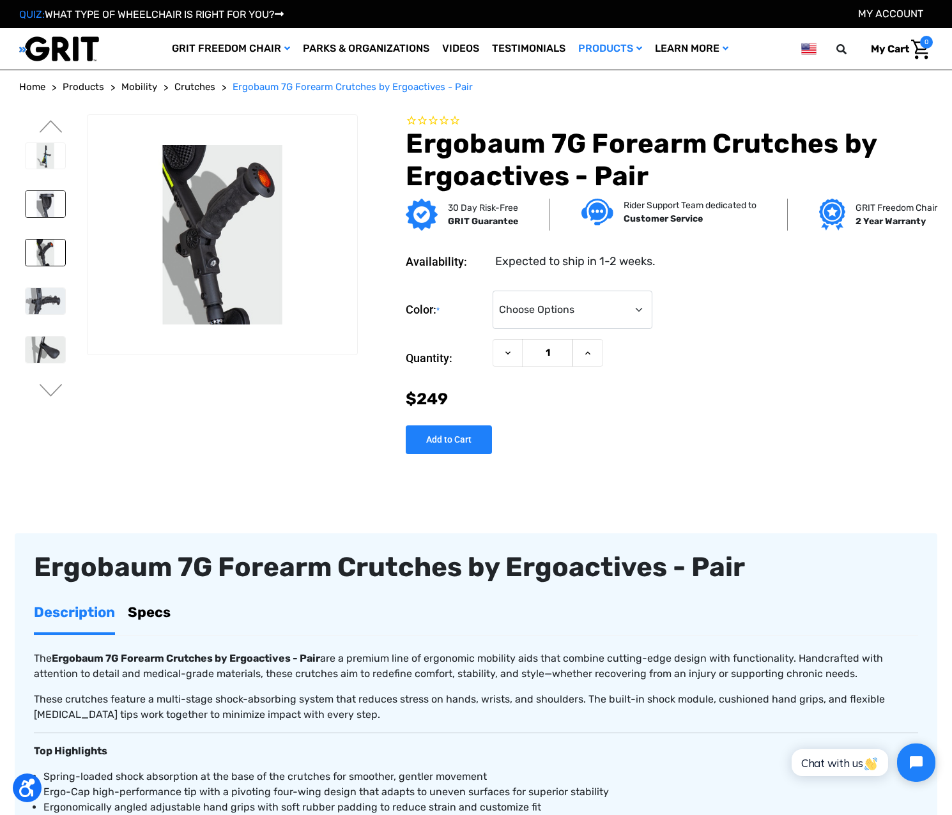
click at [45, 209] on img at bounding box center [46, 204] width 40 height 26
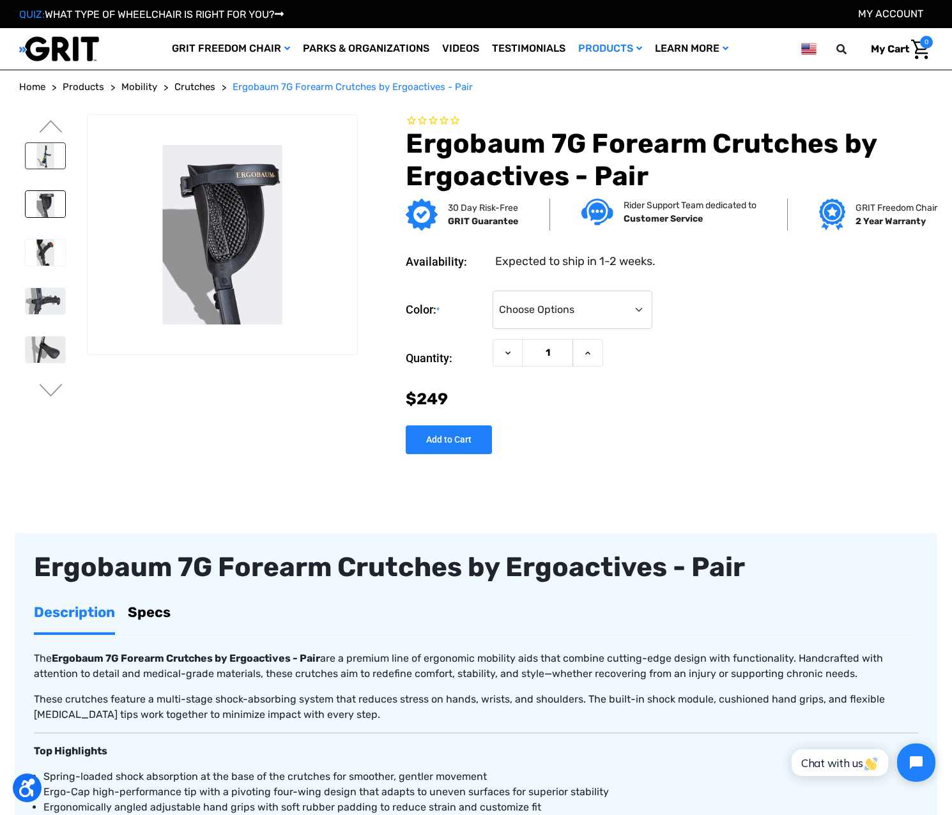
click at [42, 153] on img at bounding box center [46, 156] width 40 height 26
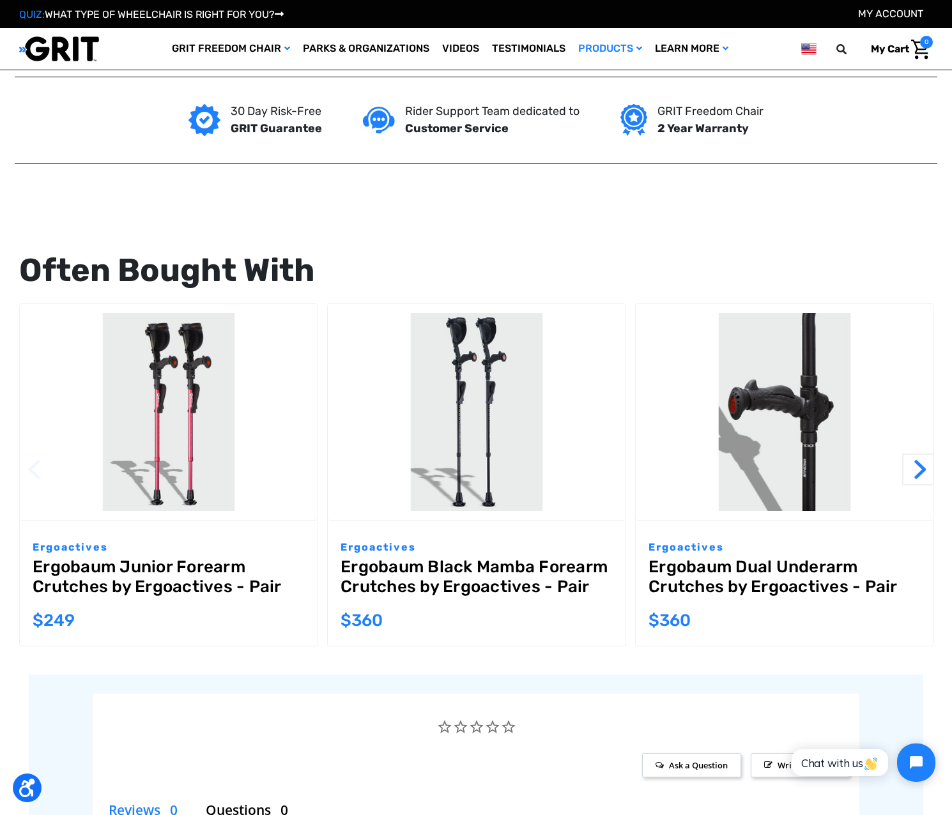
scroll to position [1086, 0]
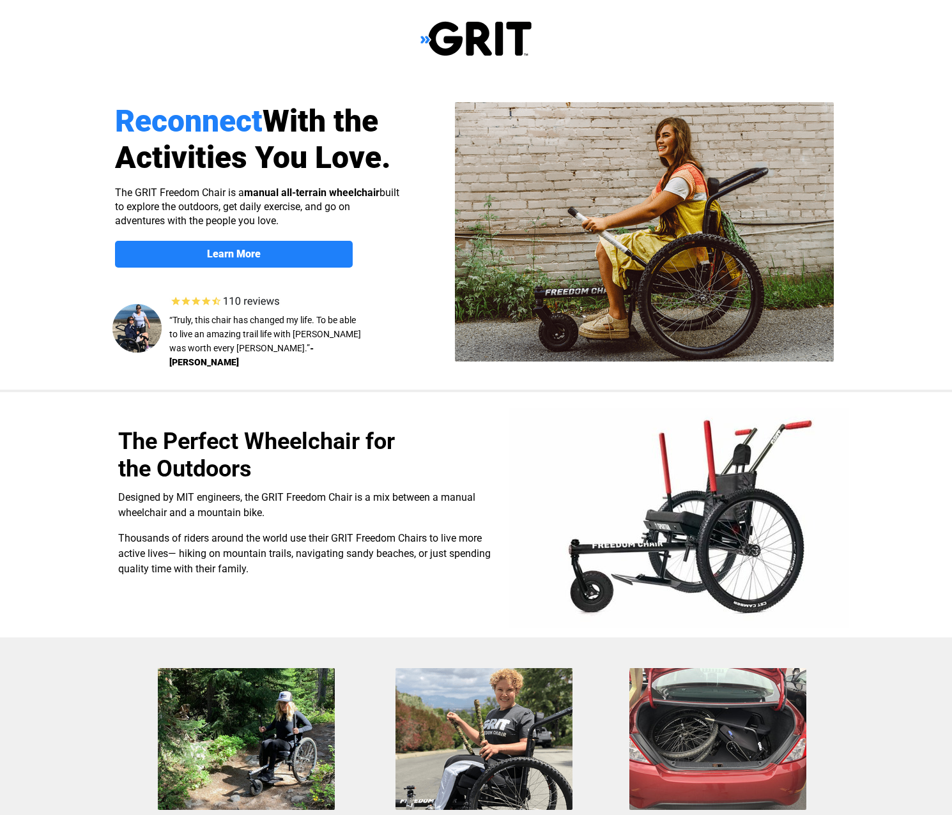
select select "US"
